Goal: Participate in discussion

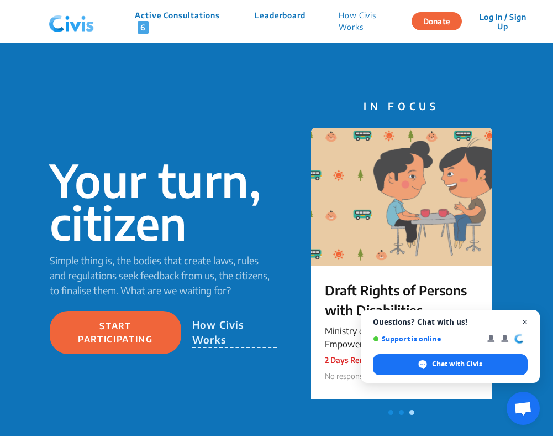
click at [526, 319] on span "Open chat" at bounding box center [526, 322] width 14 height 14
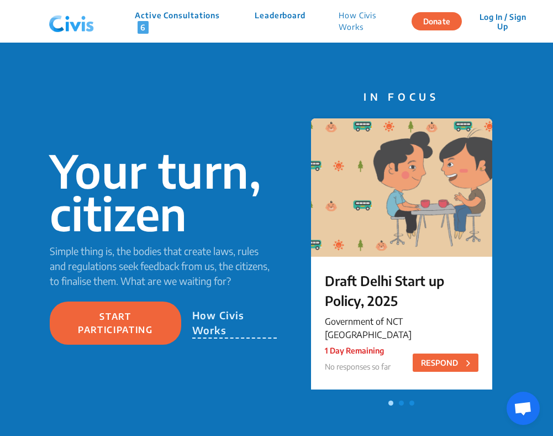
scroll to position [5, 0]
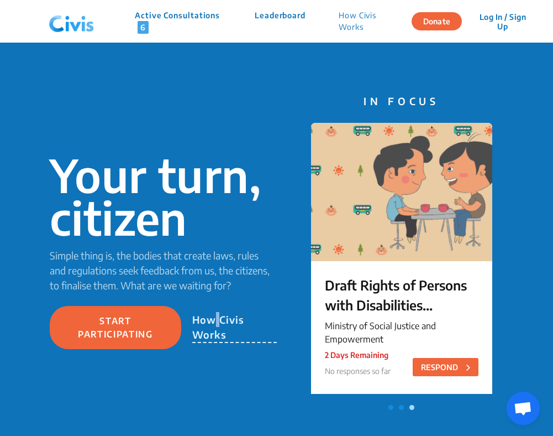
click at [217, 328] on p "How Civis Works" at bounding box center [234, 327] width 85 height 31
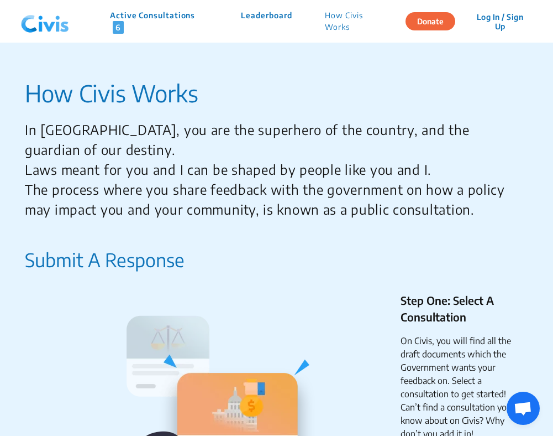
click at [168, 15] on p "Active Consultations 6" at bounding box center [159, 21] width 98 height 24
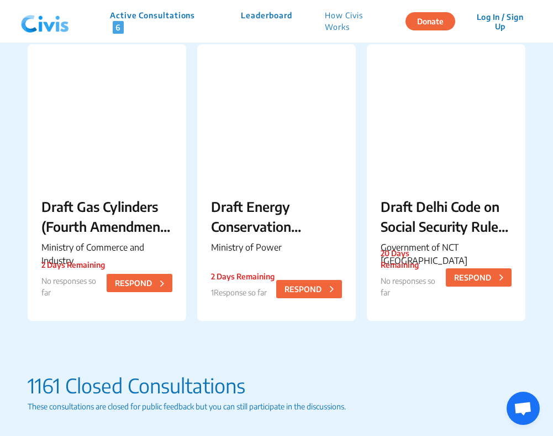
scroll to position [396, 0]
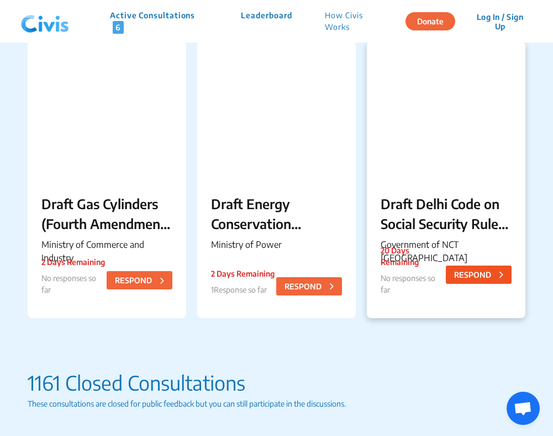
click at [470, 272] on button "RESPOND" at bounding box center [479, 274] width 66 height 18
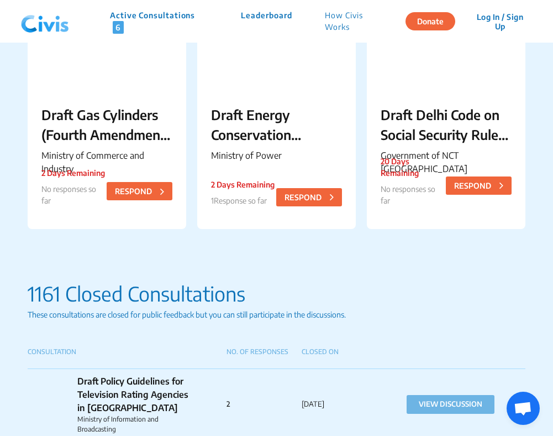
scroll to position [489, 0]
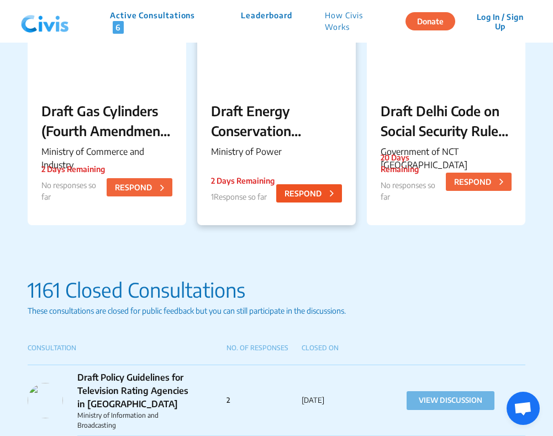
click at [312, 192] on button "RESPOND" at bounding box center [309, 193] width 66 height 18
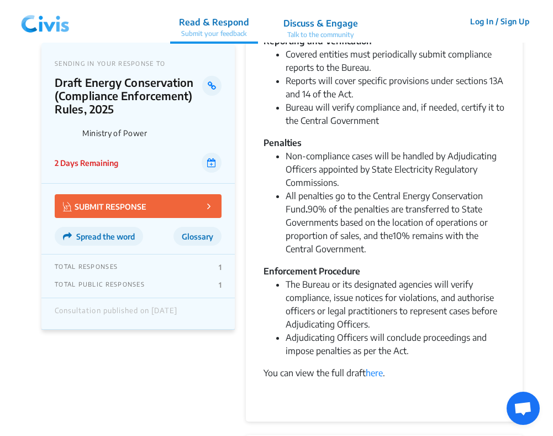
scroll to position [457, 0]
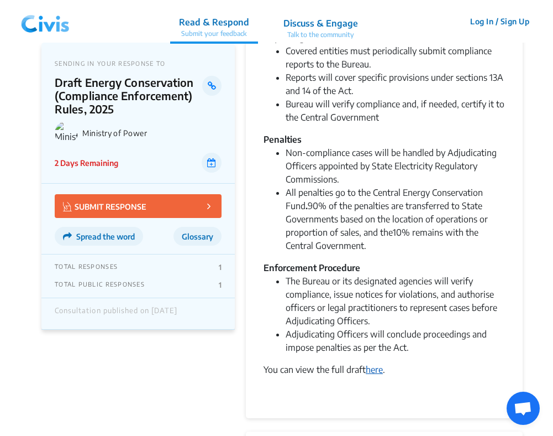
click at [370, 372] on link "here" at bounding box center [374, 369] width 17 height 11
